Goal: Information Seeking & Learning: Learn about a topic

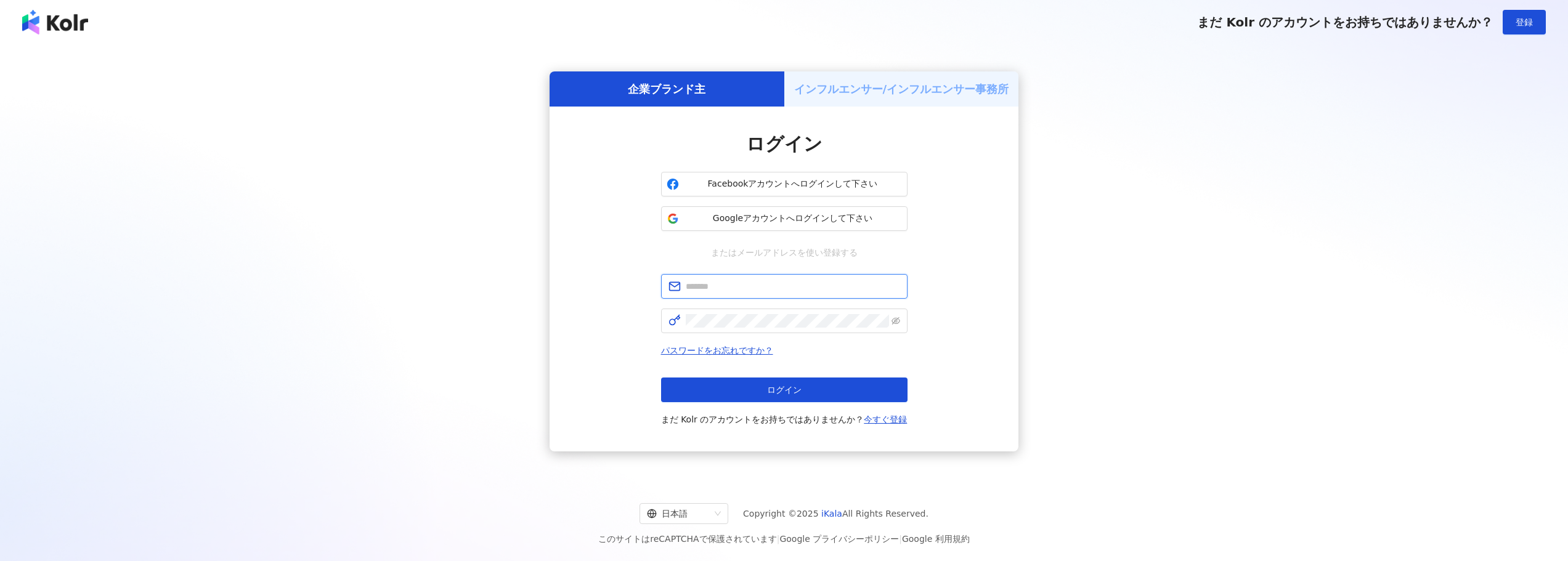
click at [794, 281] on input "text" at bounding box center [792, 286] width 214 height 13
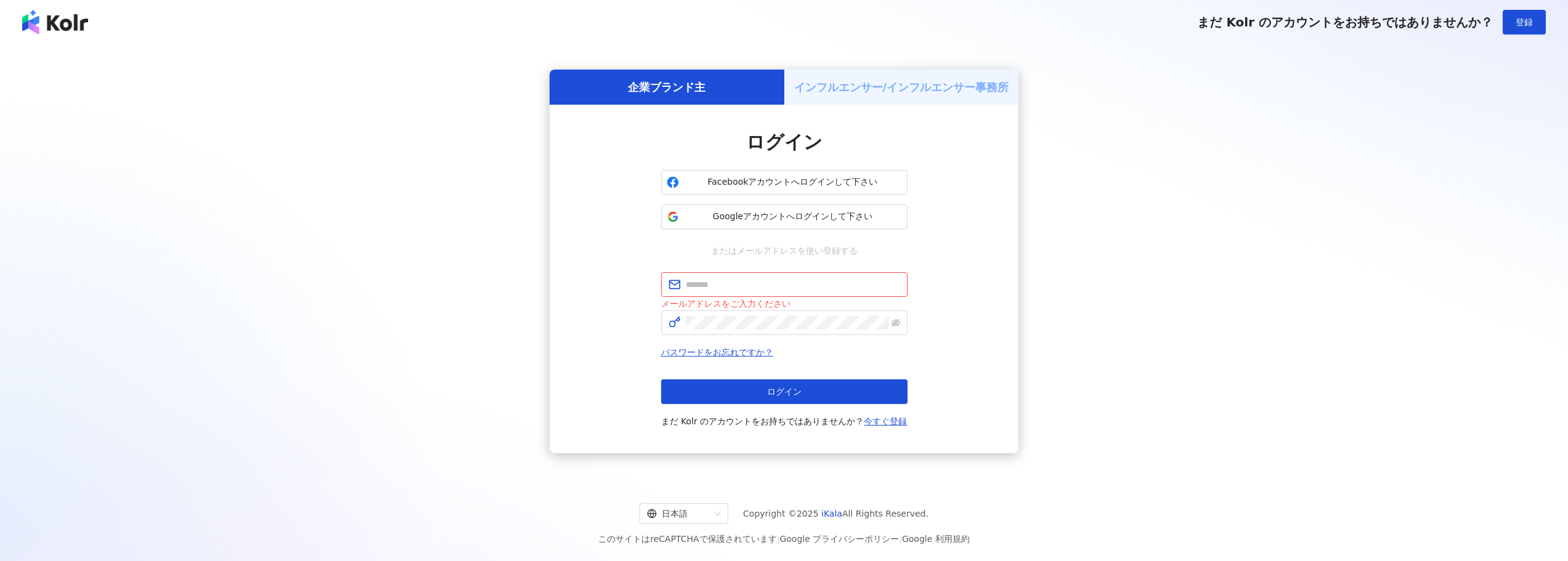
click at [1019, 234] on div "企業ブランド主 インフルエンサー/インフルエンサー事務所 ログイン Facebookアカウントへログインして下さい Googleアカウントへログインして下さい…" at bounding box center [784, 261] width 1538 height 414
click at [813, 211] on span "Googleアカウントへログインして下さい" at bounding box center [792, 217] width 218 height 12
click at [933, 81] on h5 "インフルエンサー/インフルエンサー事務所" at bounding box center [901, 87] width 215 height 15
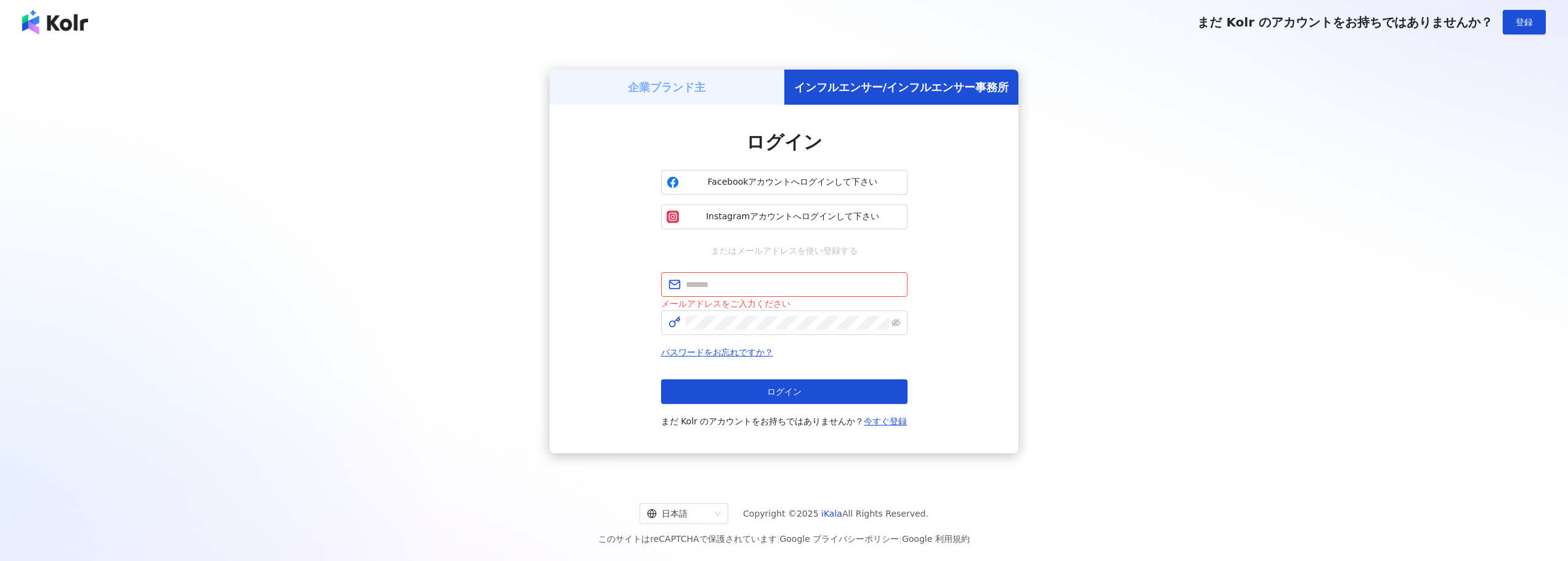
click at [667, 92] on h5 "企業ブランド主" at bounding box center [667, 87] width 78 height 15
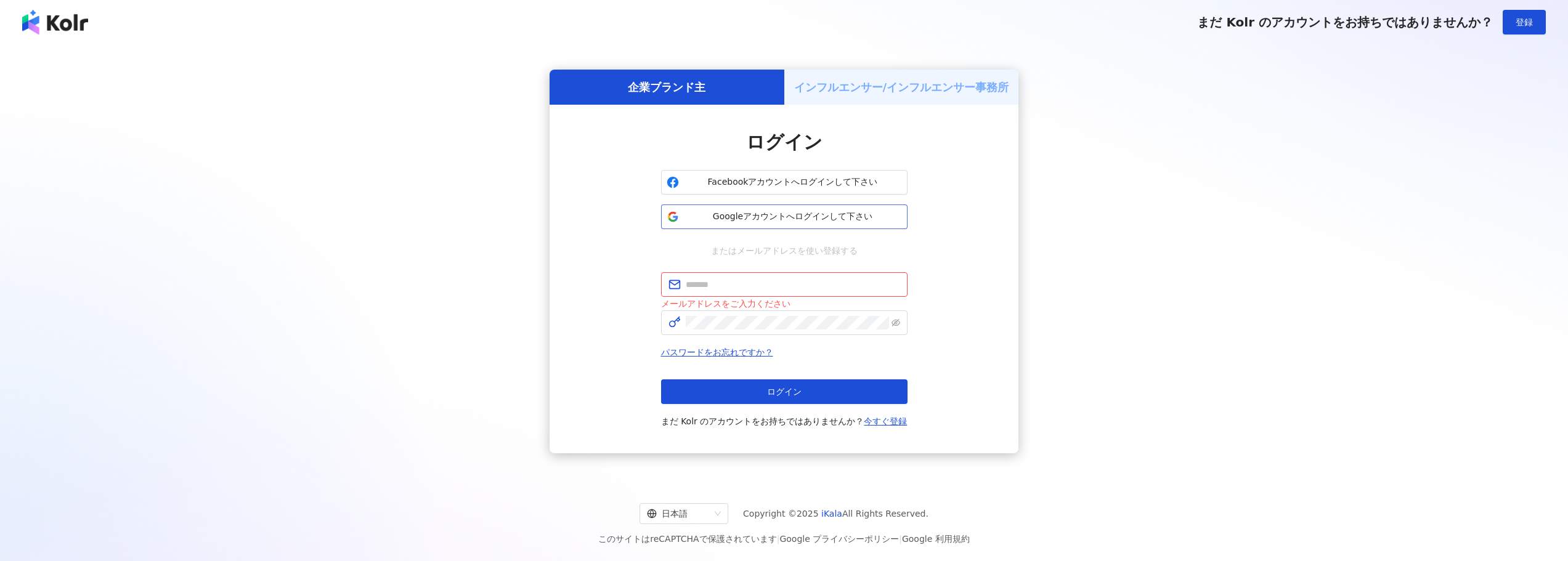
click at [860, 219] on span "Googleアカウントへログインして下さい" at bounding box center [792, 217] width 218 height 12
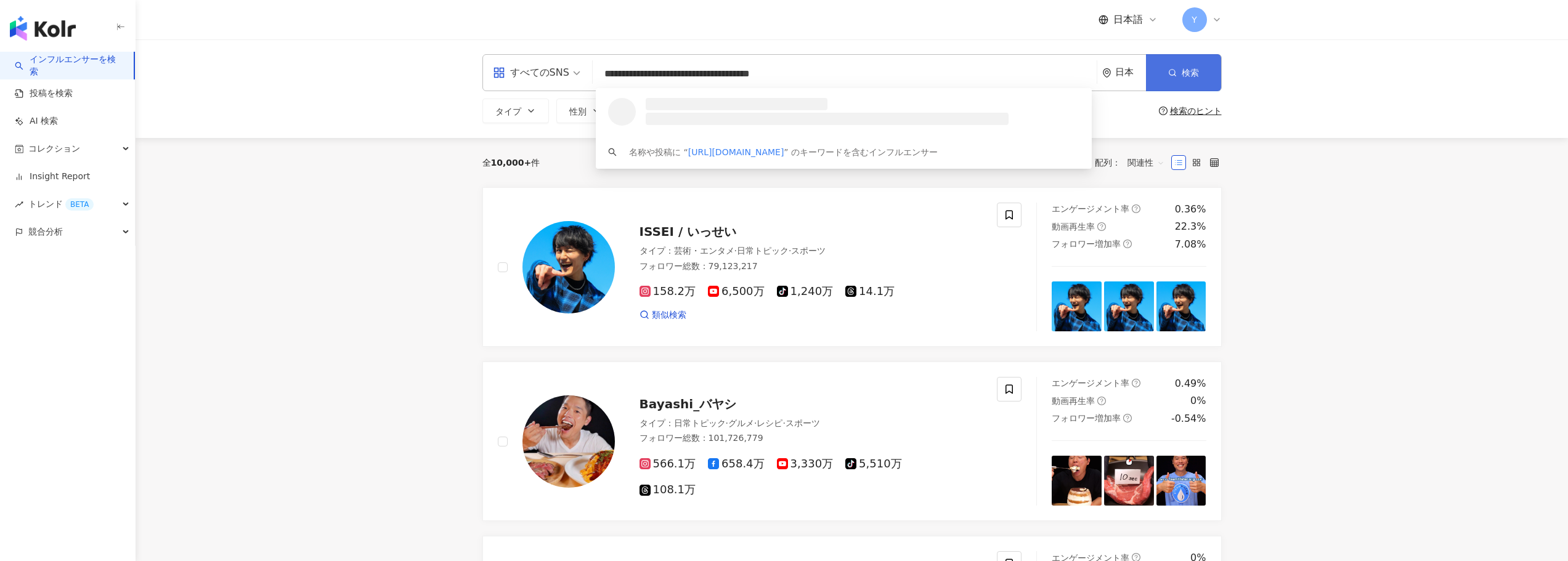
type input "**********"
click at [1168, 70] on icon "button" at bounding box center [1172, 72] width 9 height 9
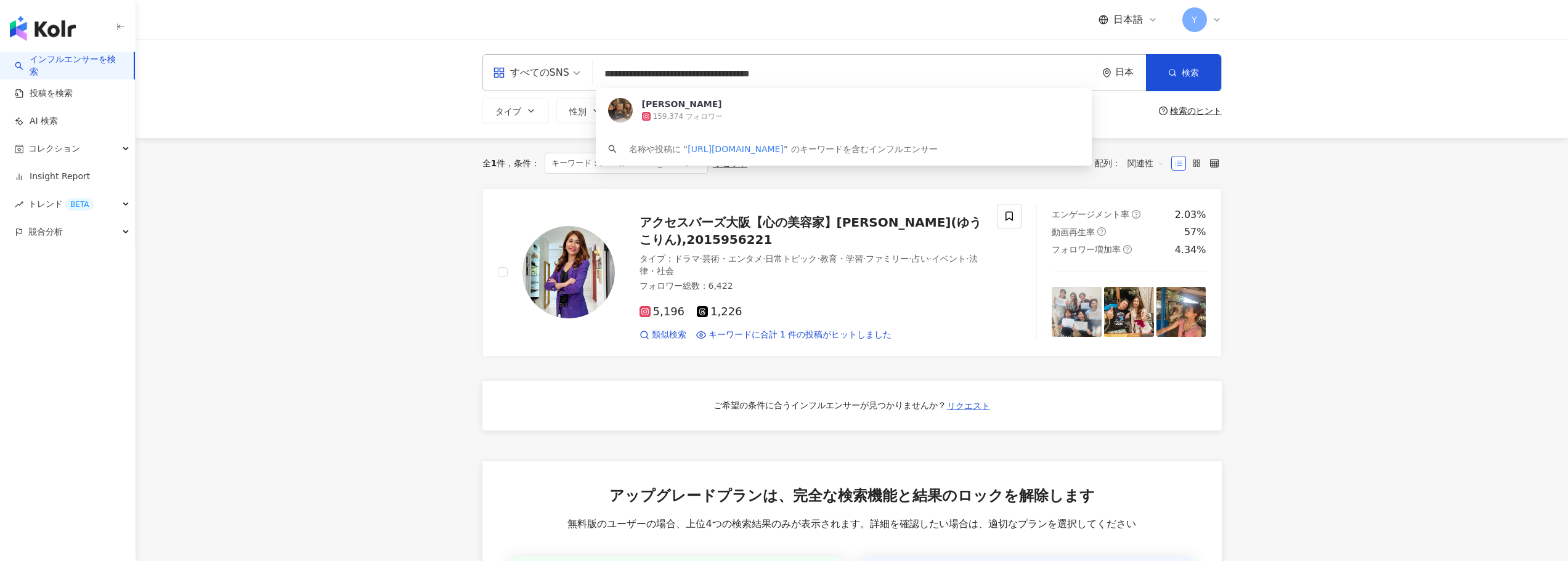
scroll to position [1, 0]
drag, startPoint x: 733, startPoint y: 75, endPoint x: 265, endPoint y: 94, distance: 468.4
click at [265, 94] on div "**********" at bounding box center [851, 89] width 1432 height 99
click at [712, 89] on div "Chiba [PERSON_NAME] 159,374 フォロワー" at bounding box center [843, 110] width 496 height 44
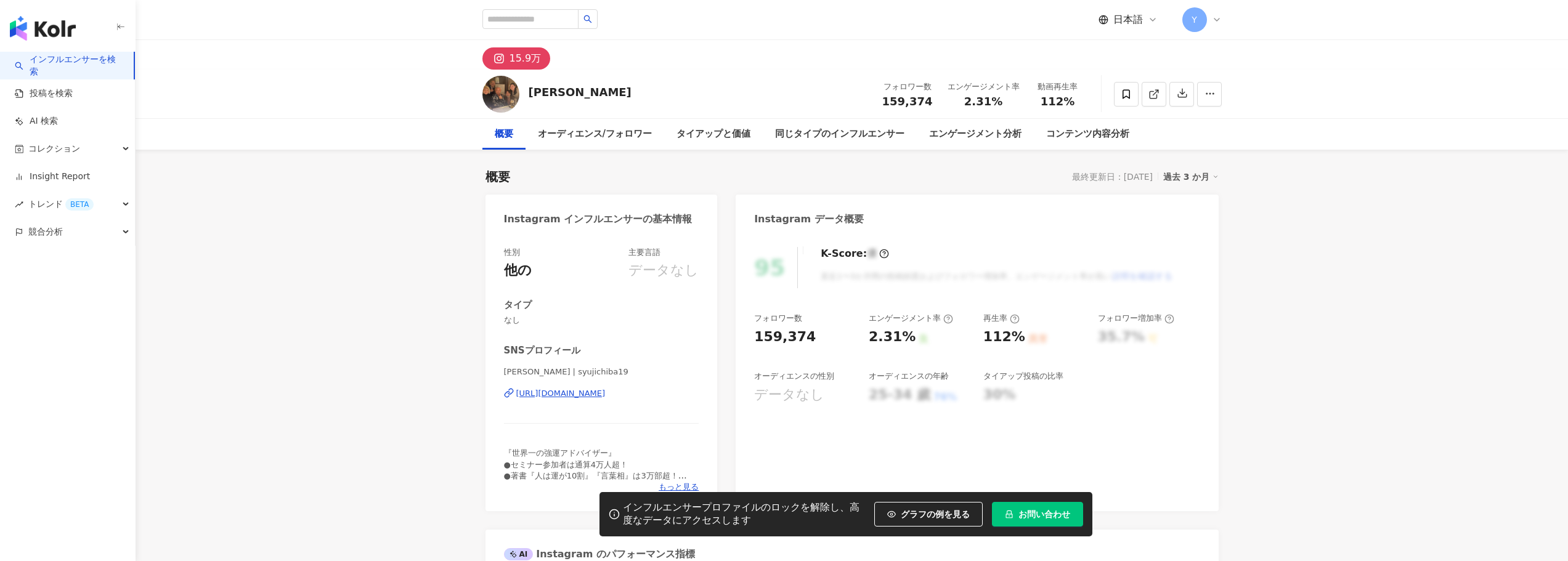
click at [864, 255] on div "K-Score : [PERSON_NAME]" at bounding box center [855, 254] width 68 height 13
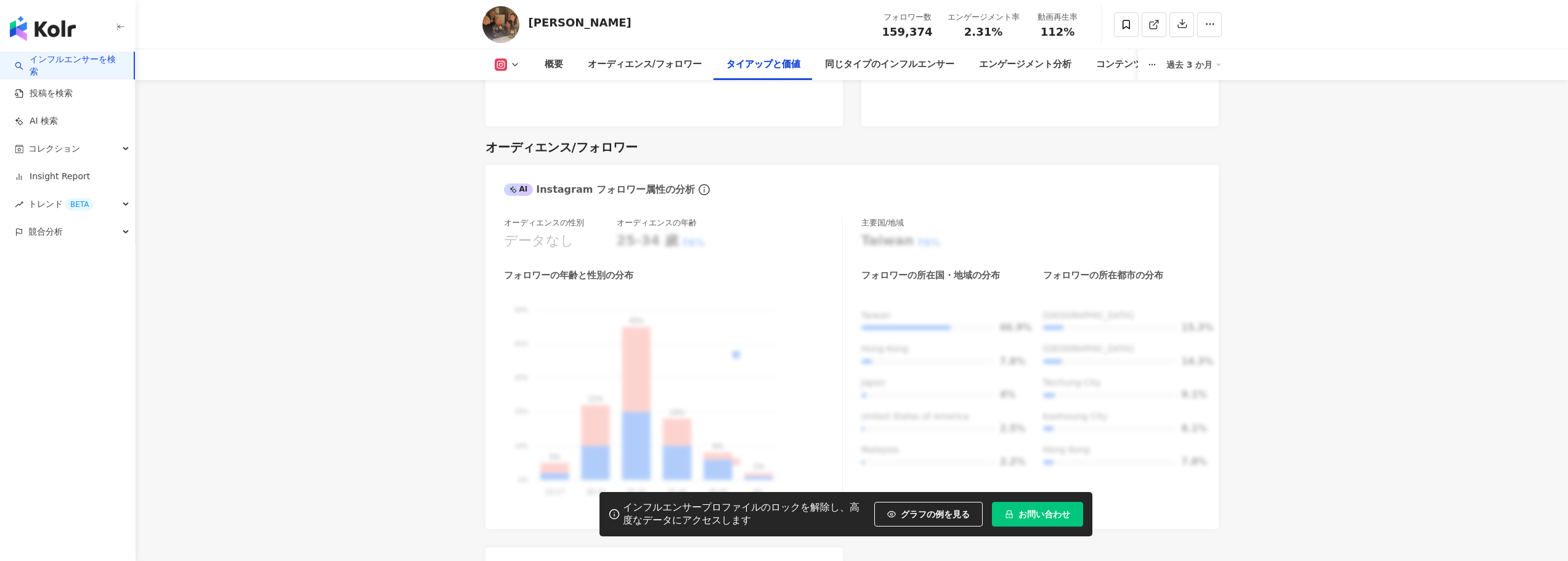
scroll to position [1847, 0]
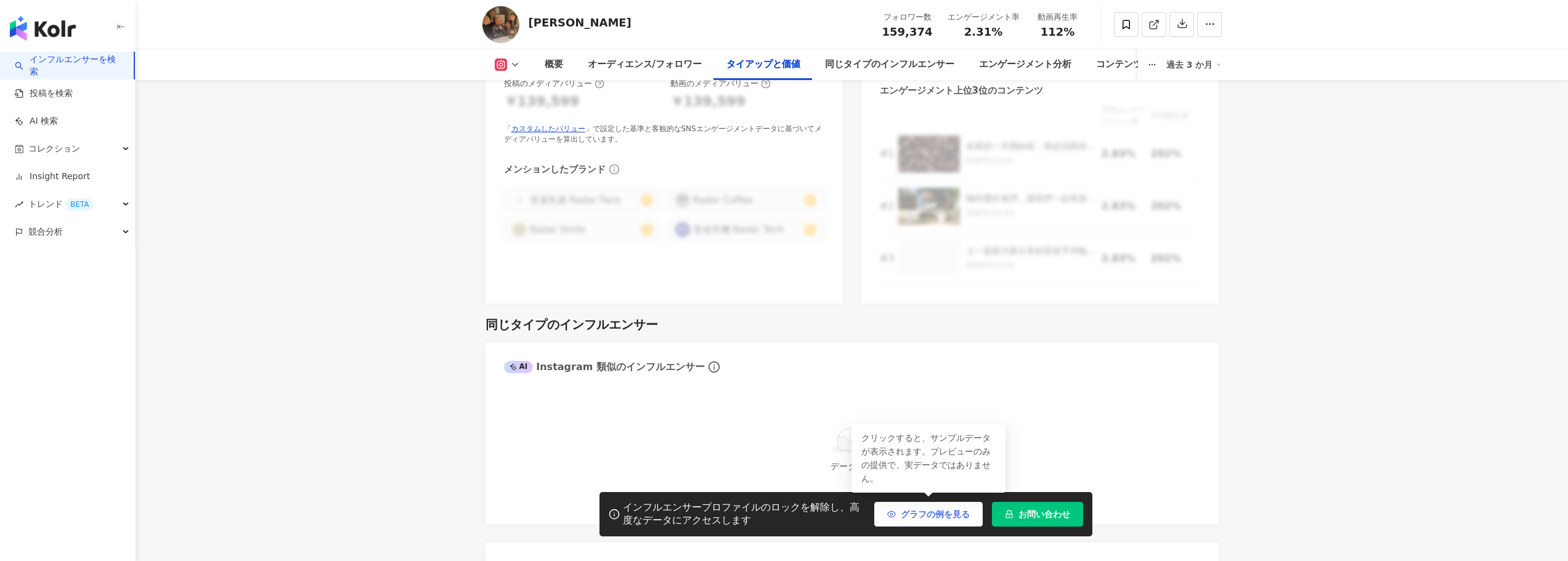
click at [960, 503] on button "グラフの例を見る" at bounding box center [928, 514] width 108 height 25
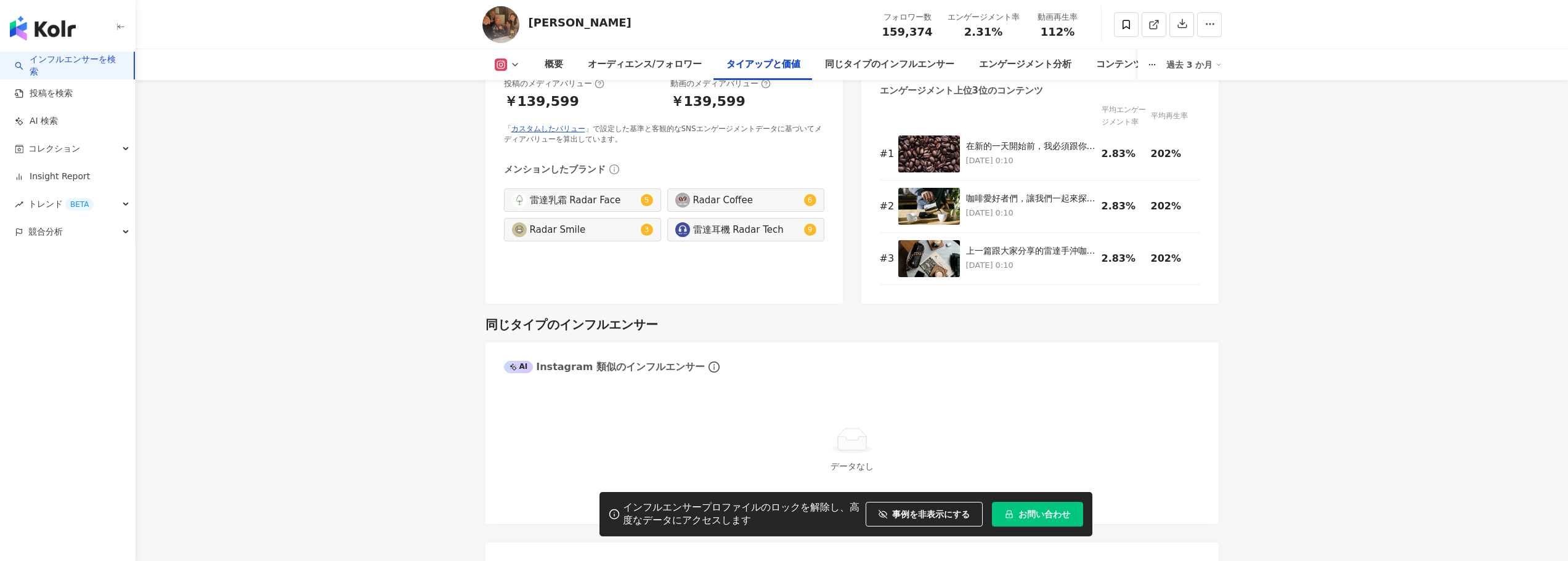
click at [1070, 346] on div "AI Instagram 類似のインフルエンサー" at bounding box center [852, 362] width 733 height 40
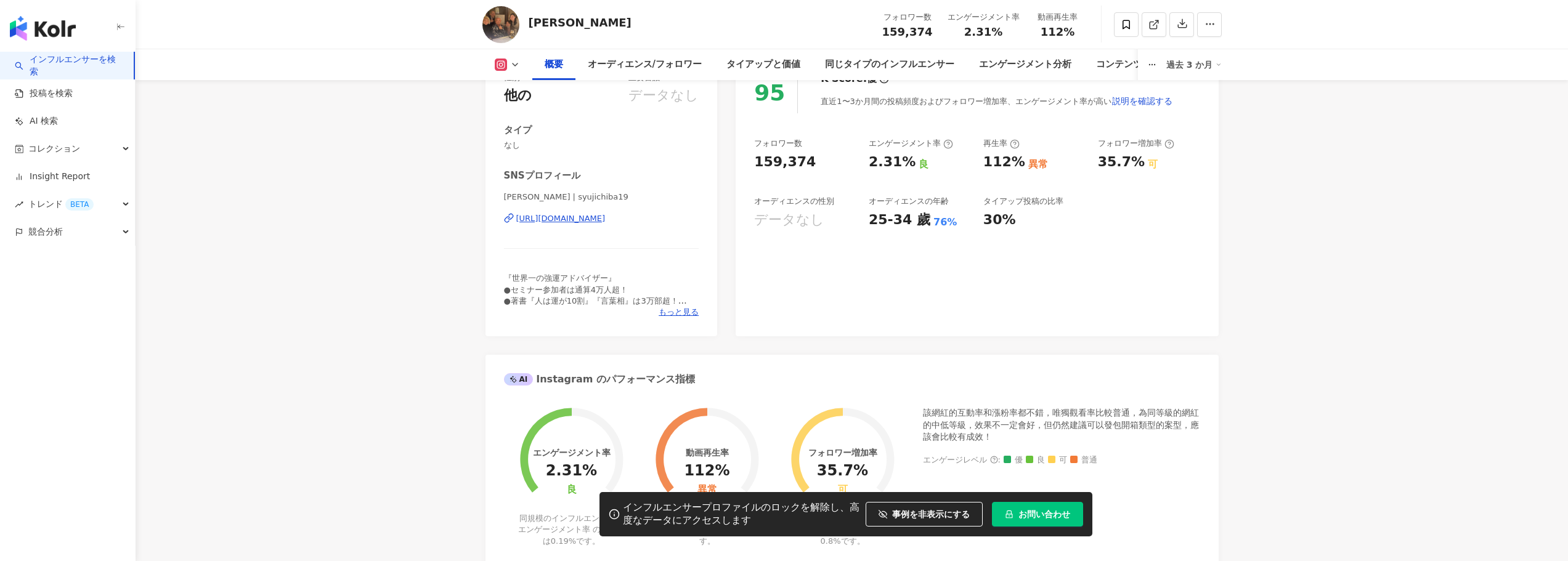
scroll to position [0, 0]
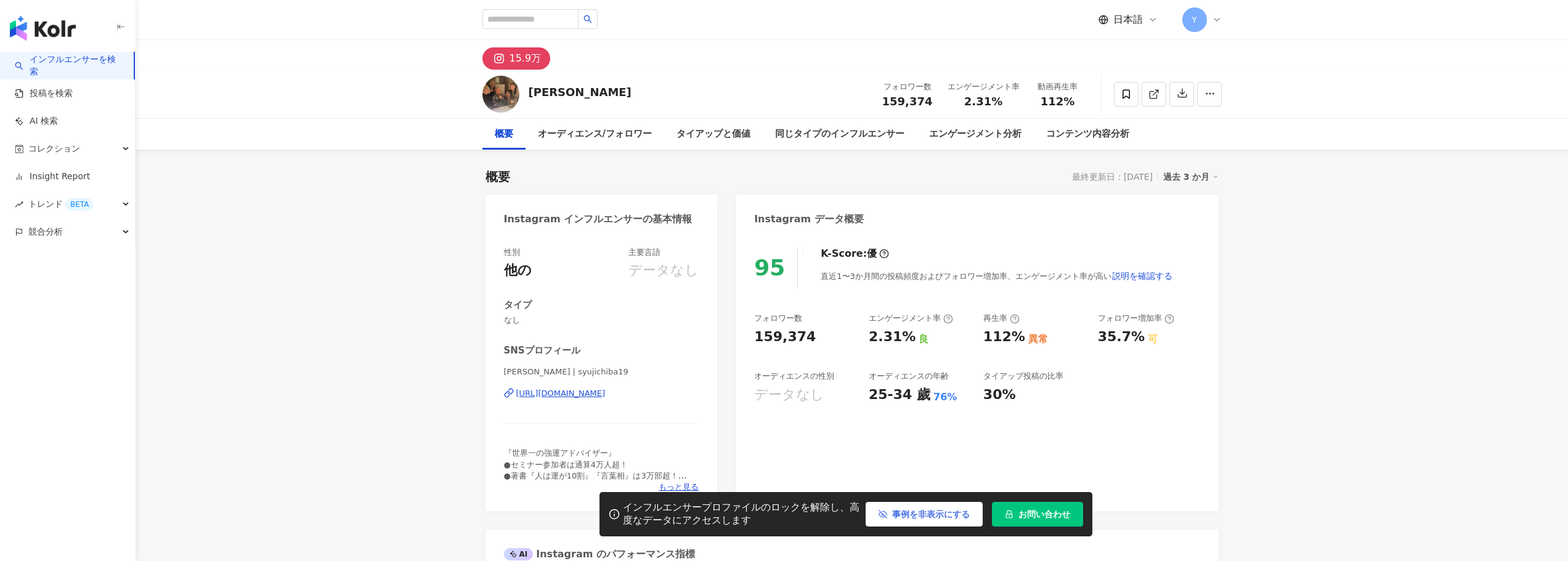
click at [909, 517] on span "事例を非表示にする" at bounding box center [931, 514] width 78 height 10
click at [901, 502] on button "事例を非表示にする" at bounding box center [924, 514] width 117 height 25
click at [579, 133] on div "オーディエンス/フォロワー" at bounding box center [595, 134] width 114 height 15
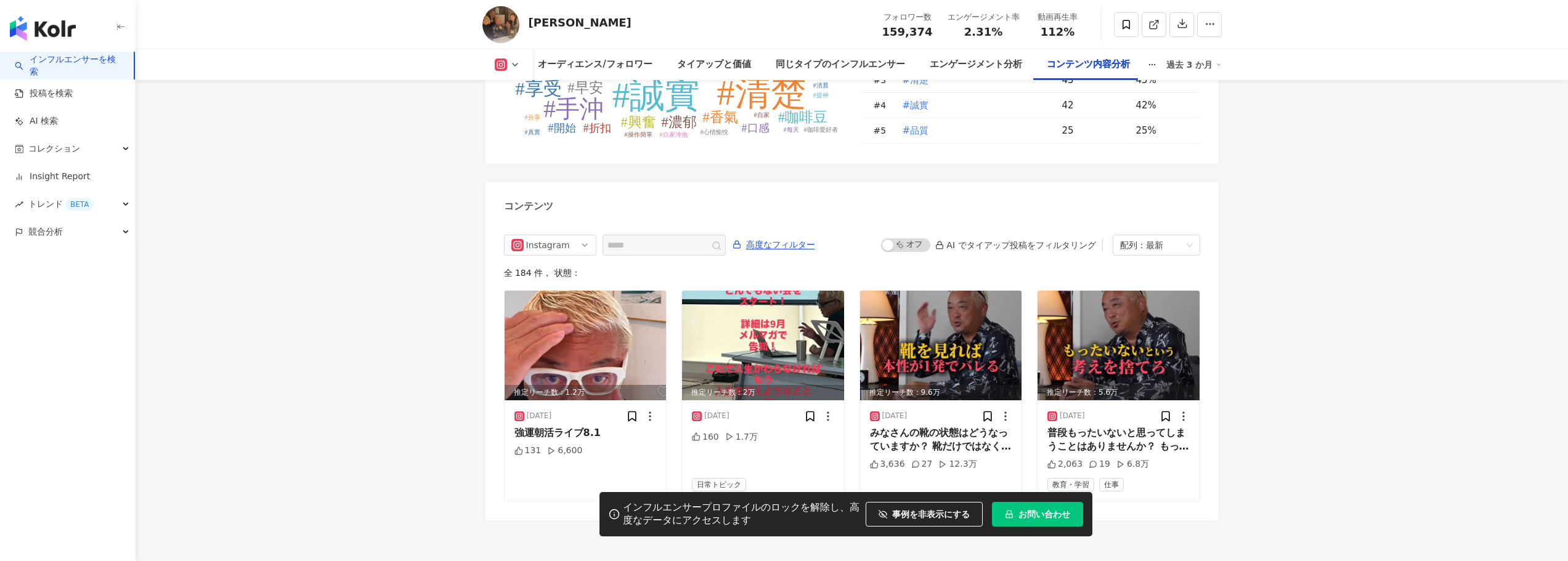
scroll to position [3811, 0]
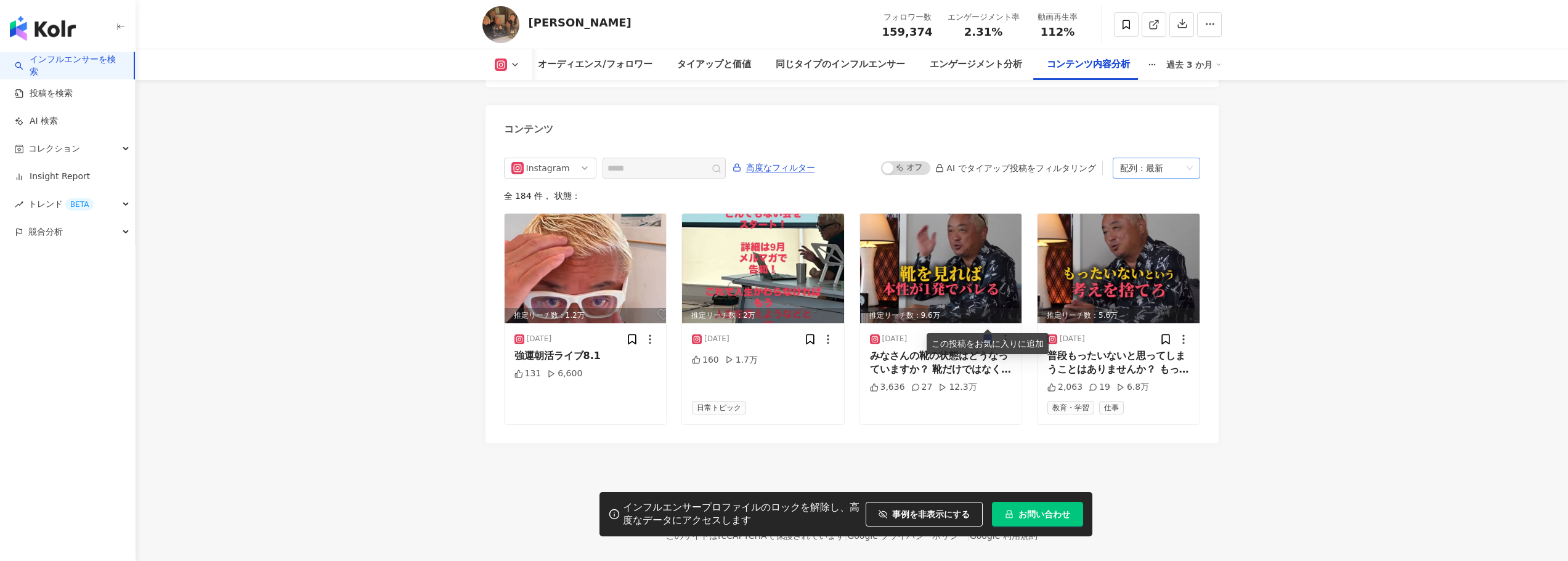
click at [1144, 158] on div "配列：最新" at bounding box center [1151, 168] width 62 height 19
click at [1086, 191] on div "全 184 件 ， 状態：" at bounding box center [851, 195] width 696 height 10
click at [797, 158] on span "高度なフィルター" at bounding box center [780, 168] width 69 height 19
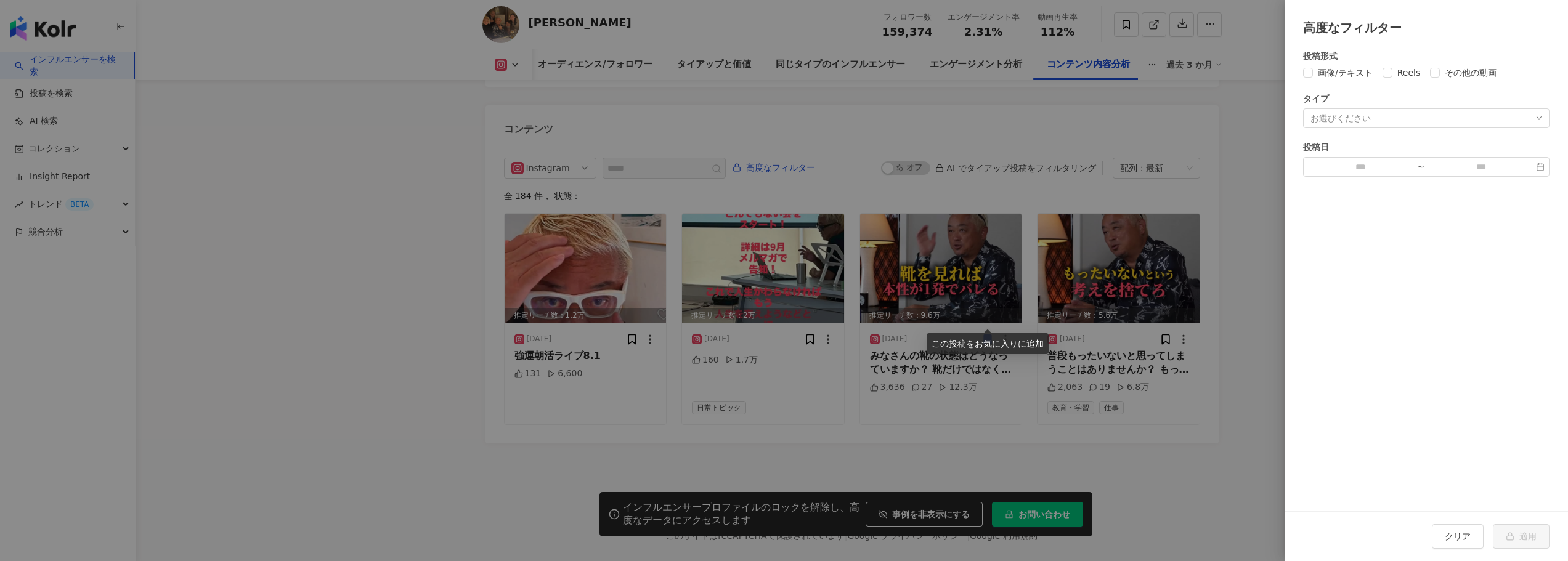
click at [1203, 161] on div at bounding box center [784, 280] width 1568 height 561
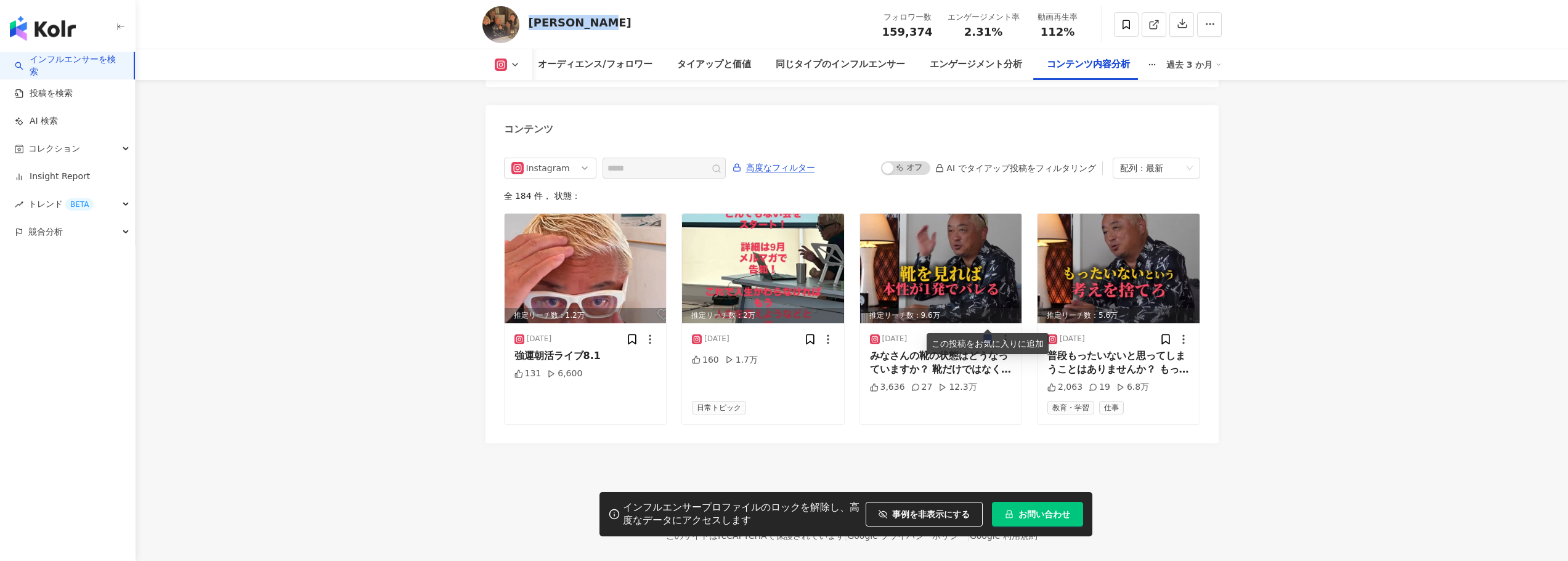
drag, startPoint x: 581, startPoint y: 21, endPoint x: 527, endPoint y: 17, distance: 54.1
click at [527, 17] on div "Chiba Syuji フォロワー数 159,374 エンゲージメント率 2.31% 動画再生率 112%" at bounding box center [852, 24] width 788 height 48
